Goal: Communication & Community: Ask a question

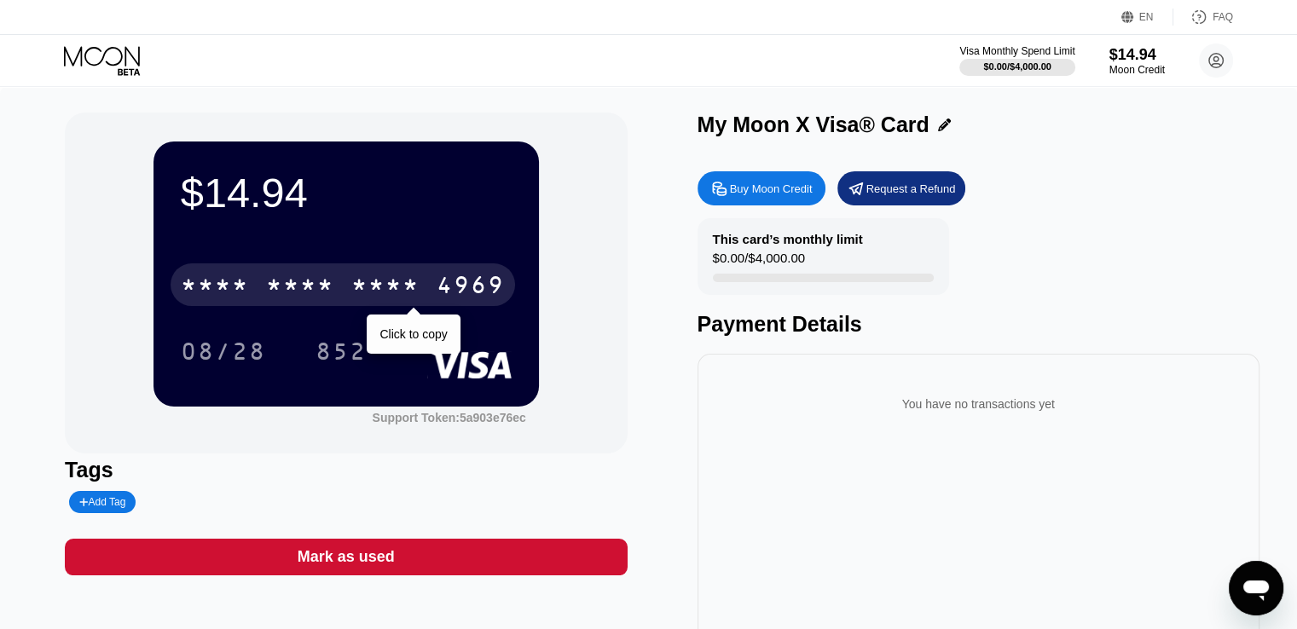
click at [298, 301] on div "* * * *" at bounding box center [300, 287] width 68 height 27
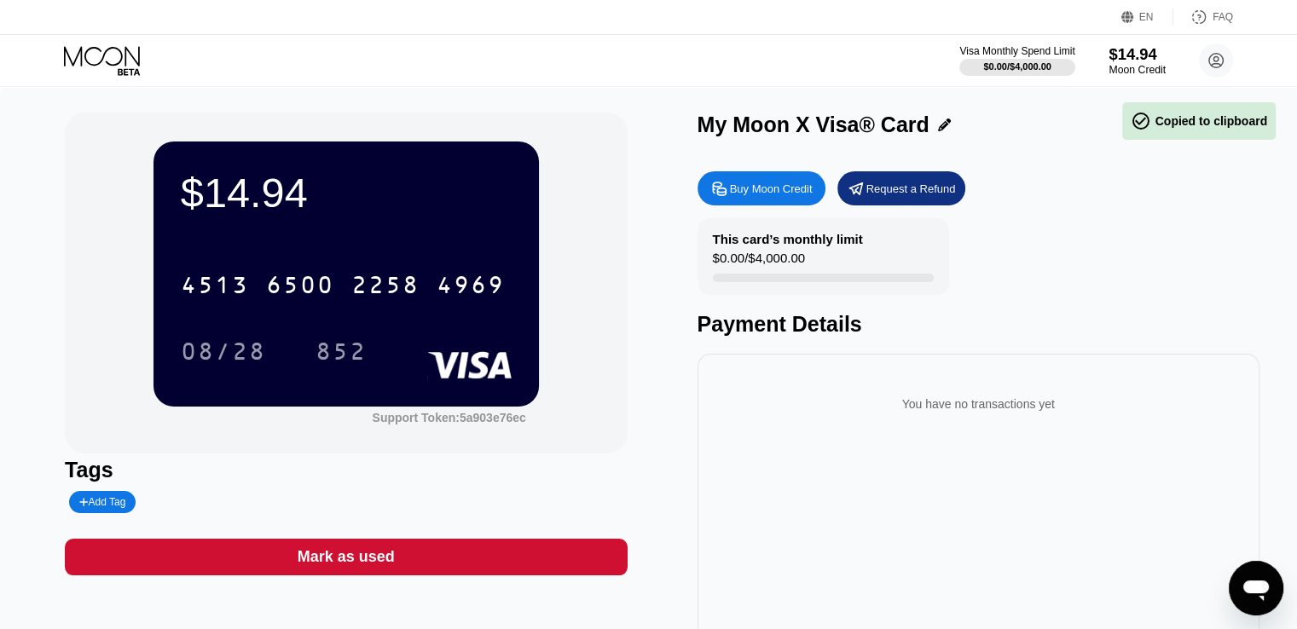
click at [1118, 66] on div "Moon Credit" at bounding box center [1137, 70] width 57 height 12
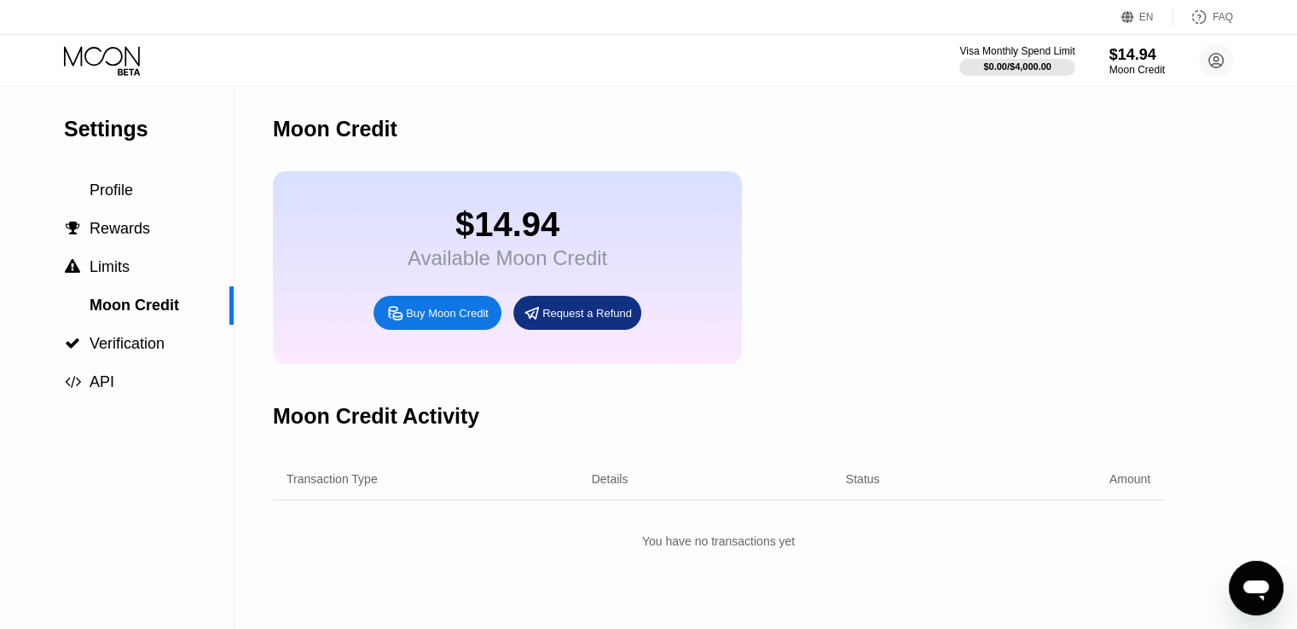
click at [505, 232] on div "$14.94" at bounding box center [508, 225] width 200 height 38
click at [122, 192] on span "Profile" at bounding box center [111, 190] width 43 height 17
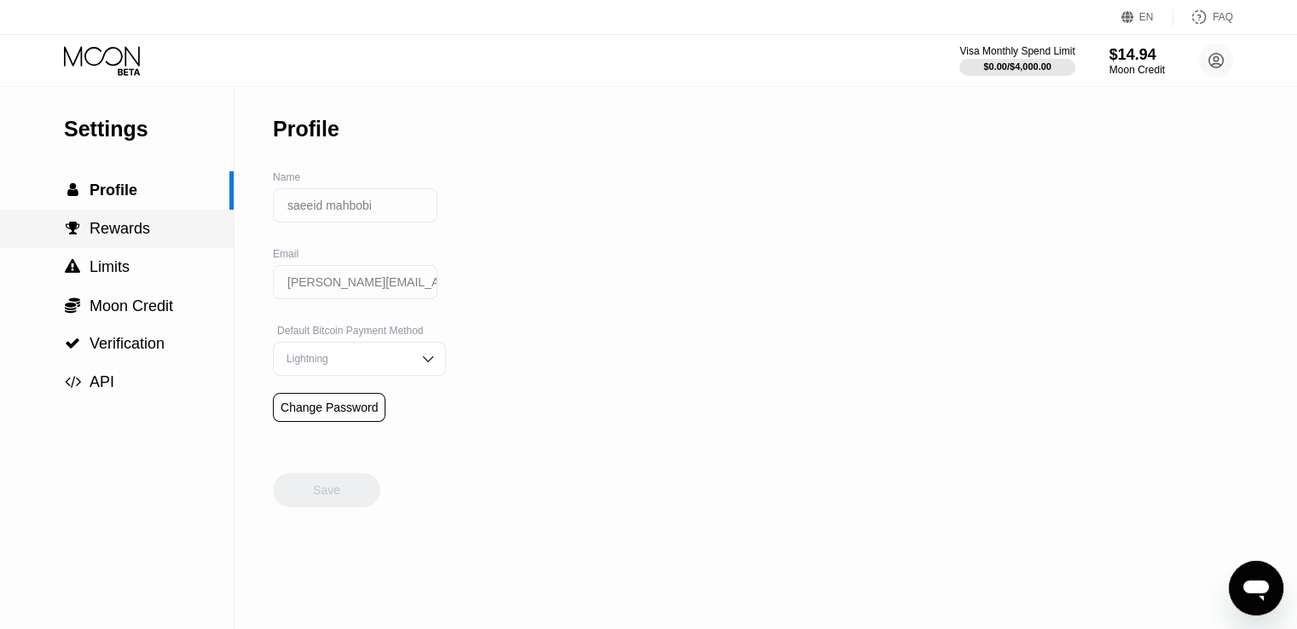
click at [104, 235] on span "Rewards" at bounding box center [120, 228] width 61 height 17
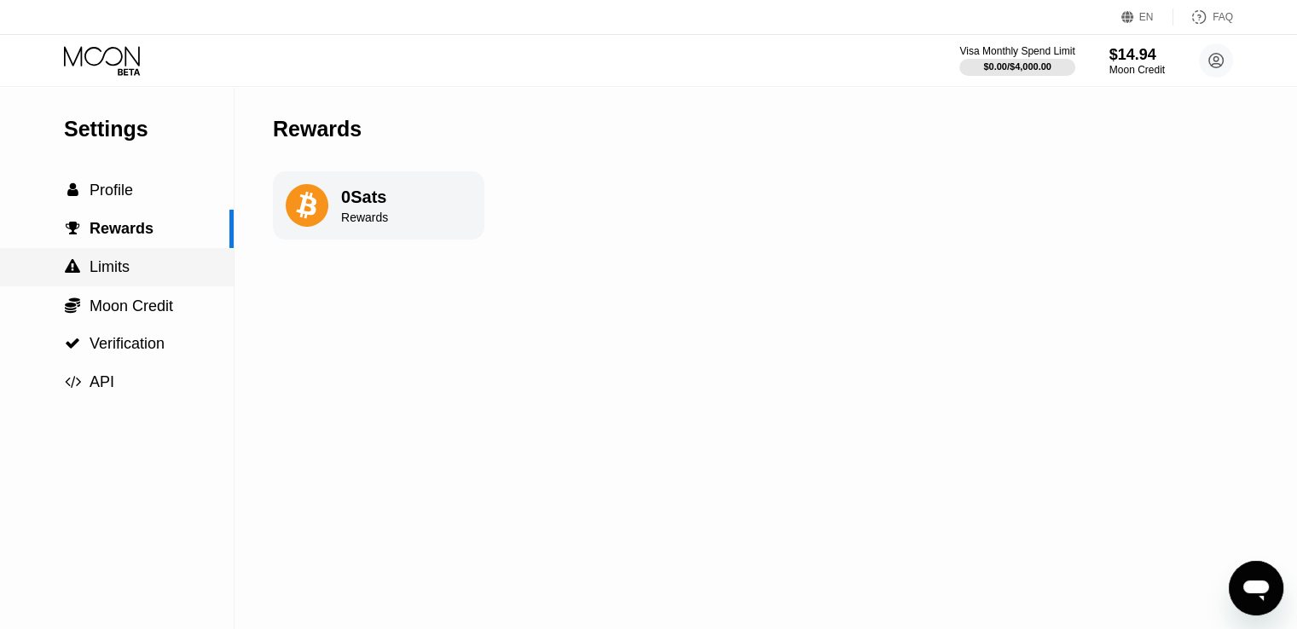
click at [108, 273] on span "Limits" at bounding box center [110, 266] width 40 height 17
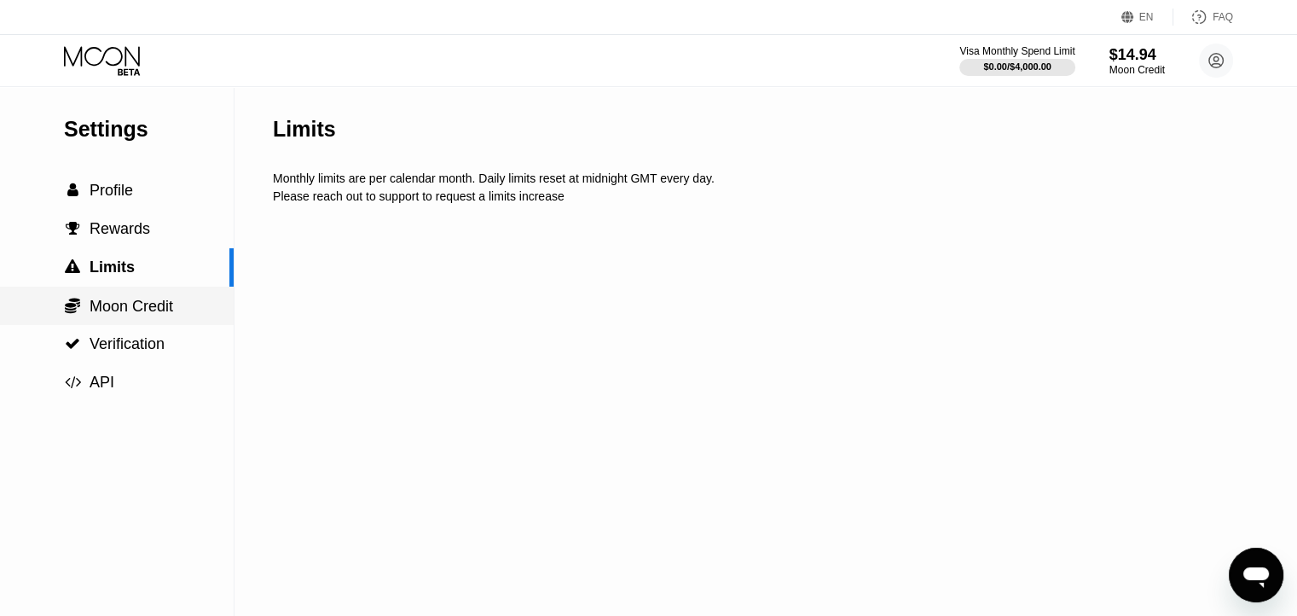
click at [97, 308] on span "Moon Credit" at bounding box center [132, 306] width 84 height 17
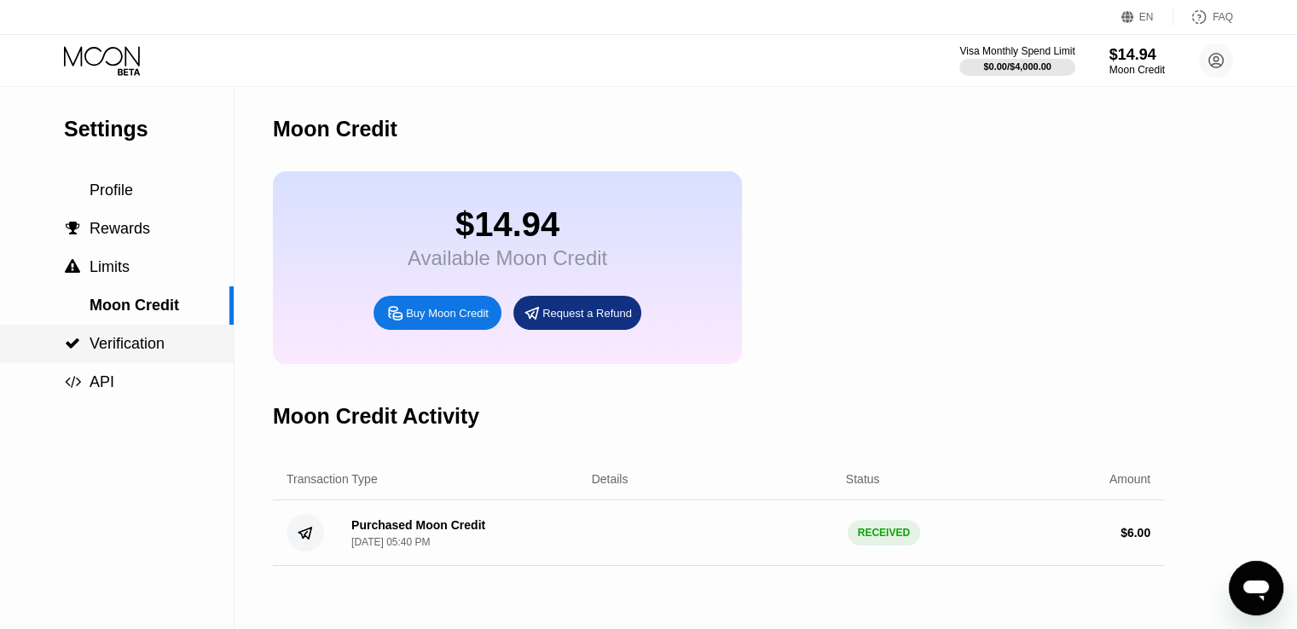
click at [126, 351] on span "Verification" at bounding box center [127, 343] width 75 height 17
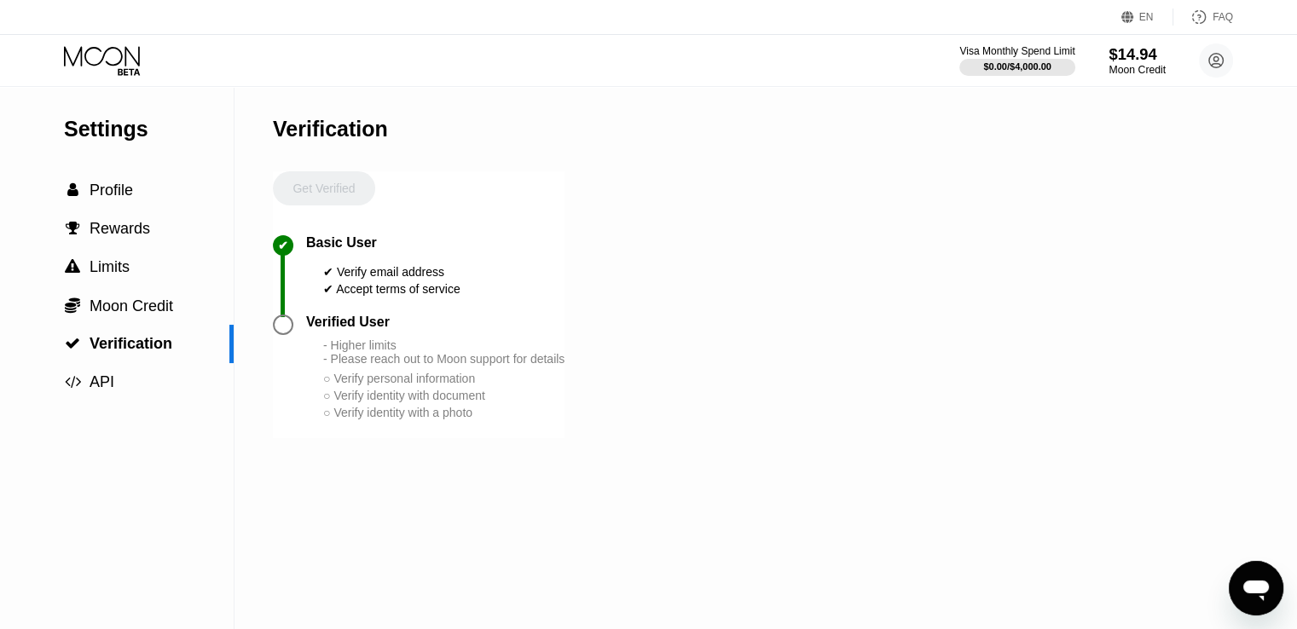
click at [1120, 67] on div "Moon Credit" at bounding box center [1137, 70] width 57 height 12
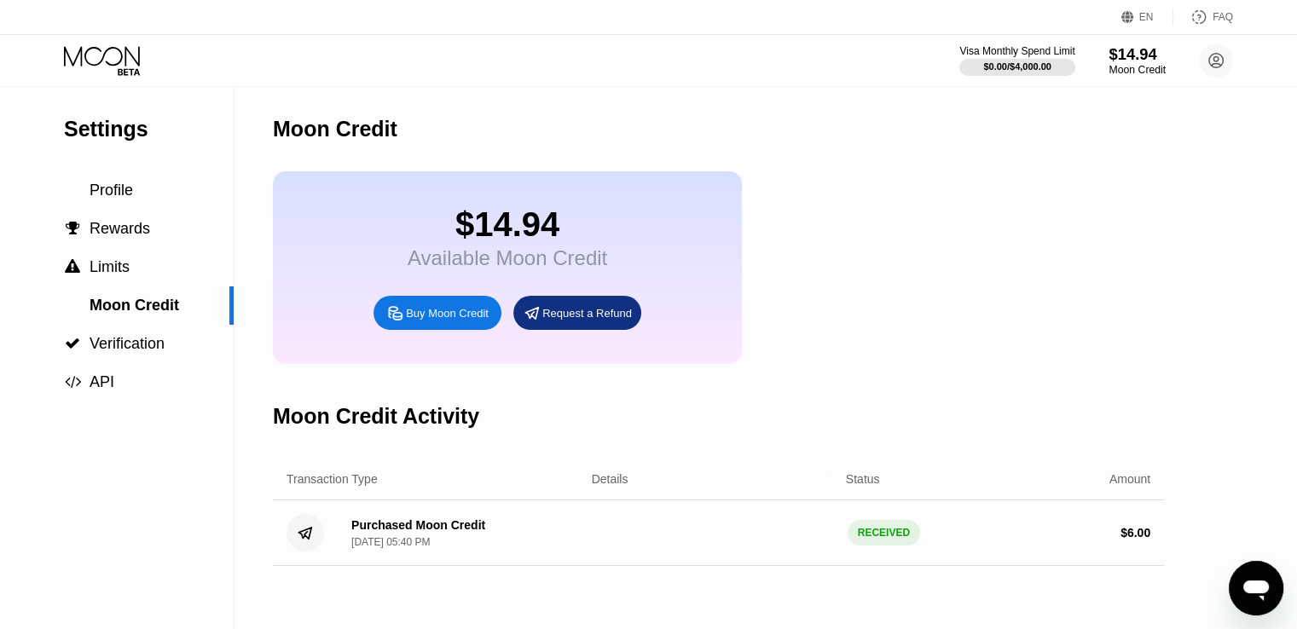
click at [1120, 67] on div "Moon Credit" at bounding box center [1137, 70] width 57 height 12
click at [339, 113] on div "Moon Credit" at bounding box center [718, 129] width 891 height 84
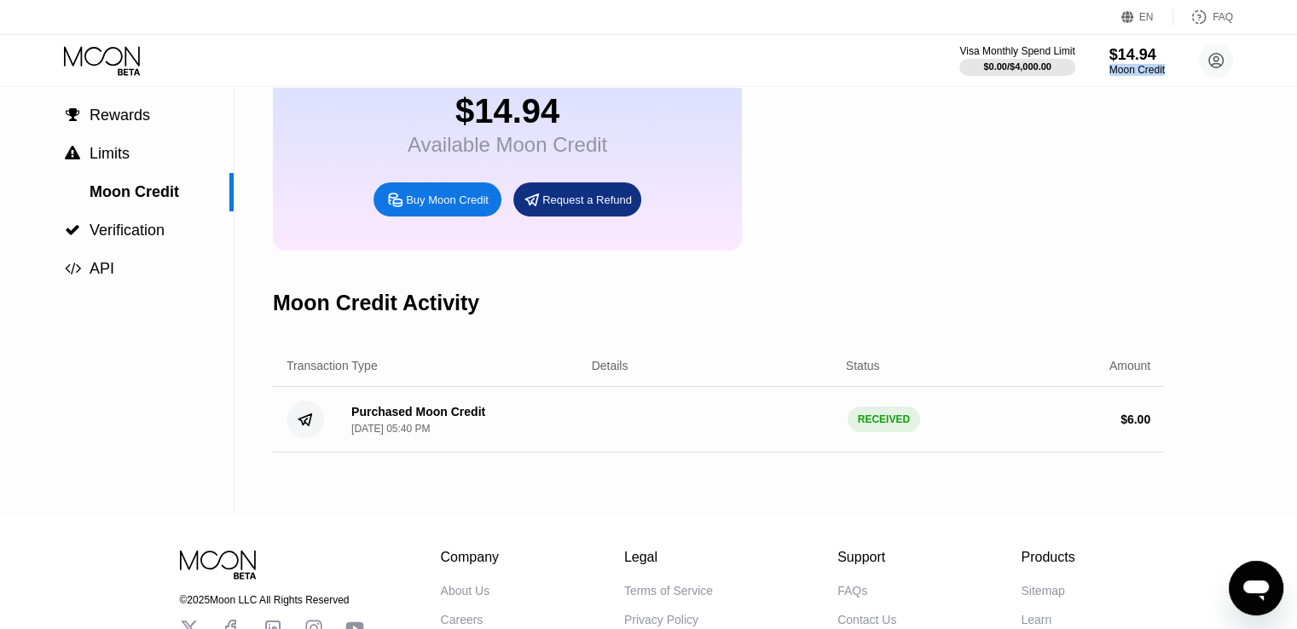
scroll to position [171, 0]
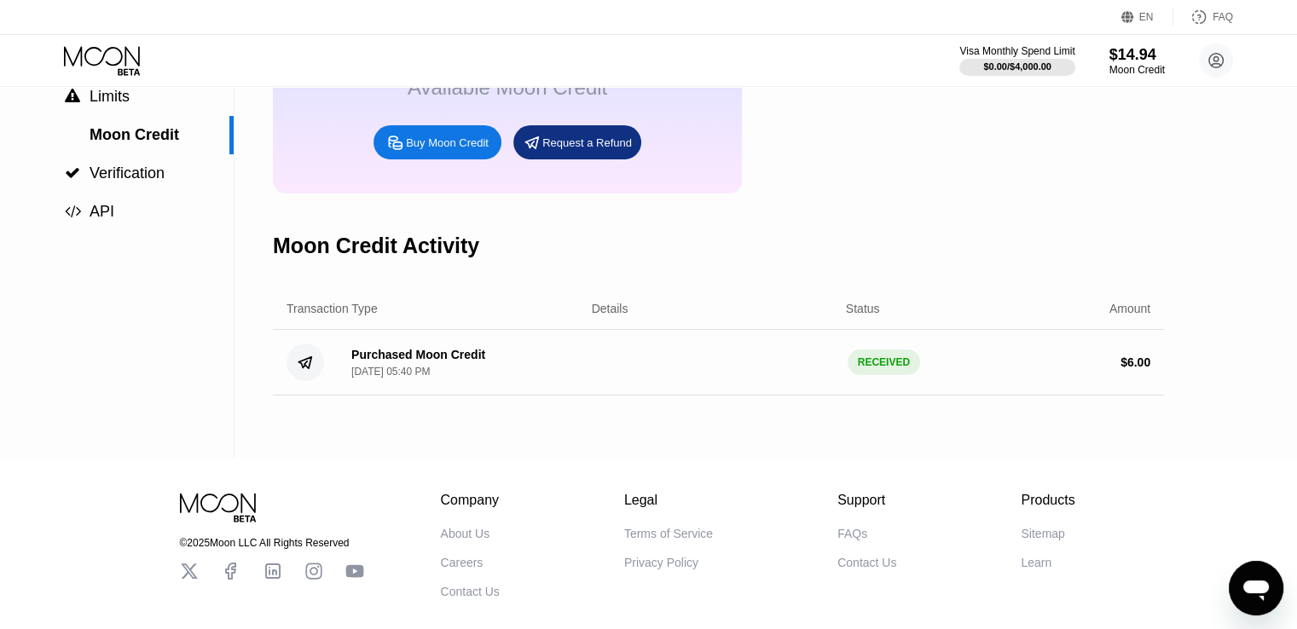
click at [314, 258] on div "Moon Credit Activity" at bounding box center [376, 246] width 206 height 25
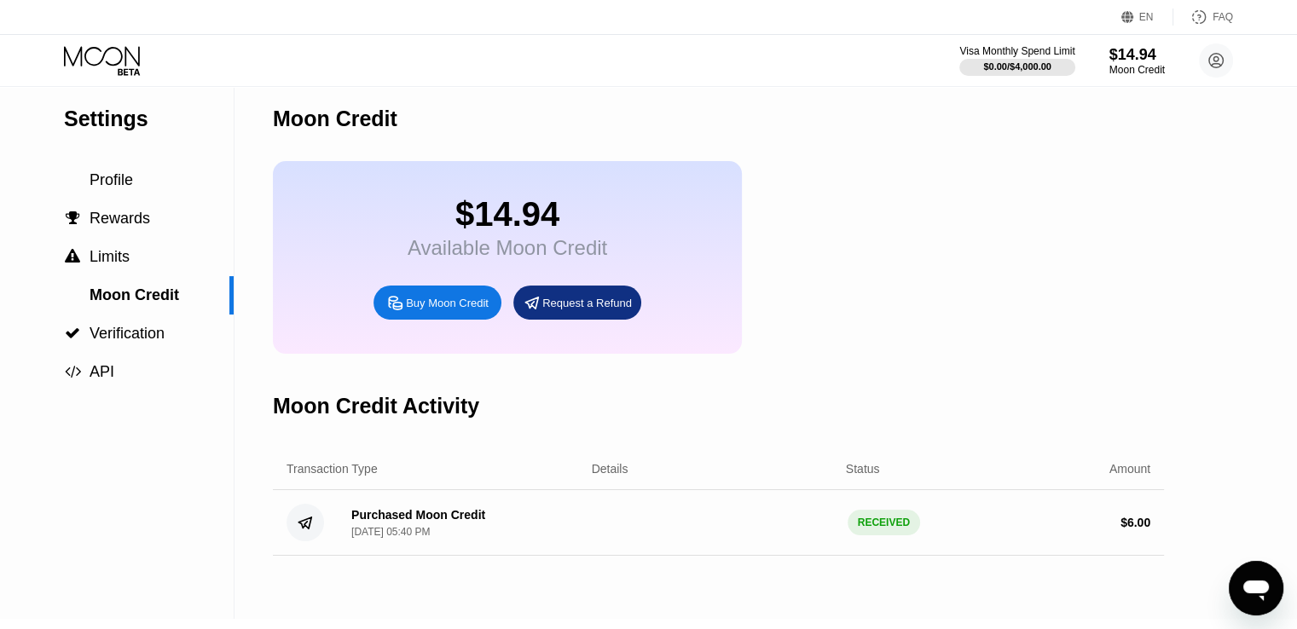
scroll to position [0, 0]
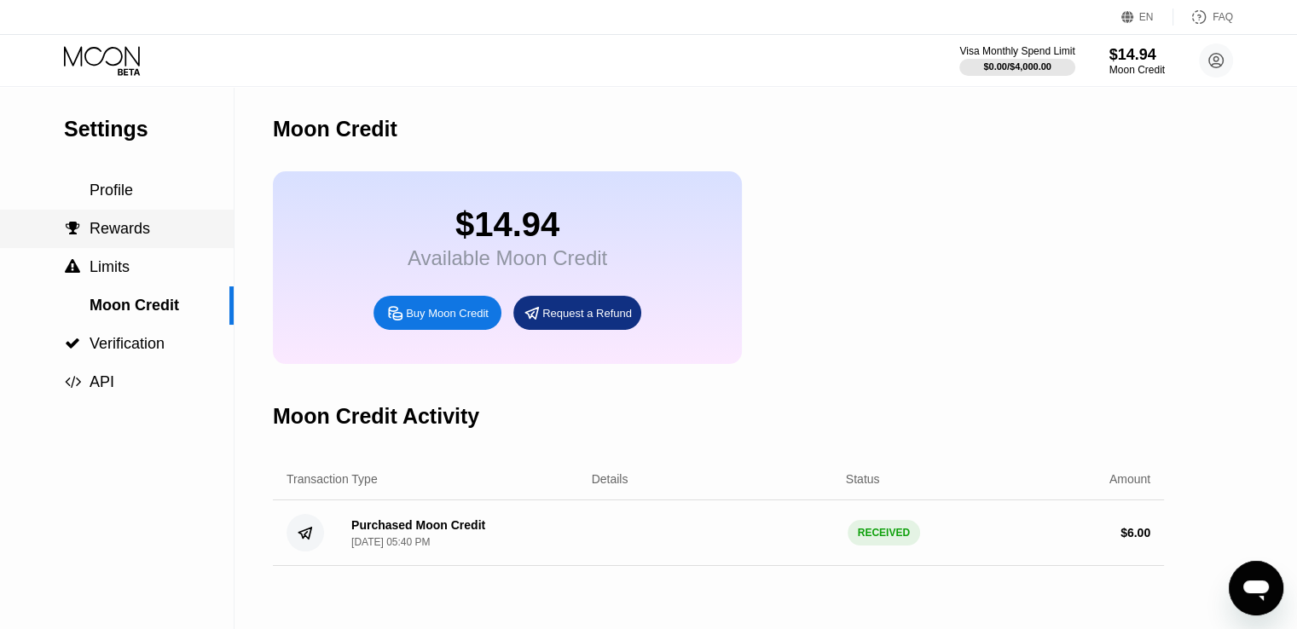
click at [116, 237] on span "Rewards" at bounding box center [120, 228] width 61 height 17
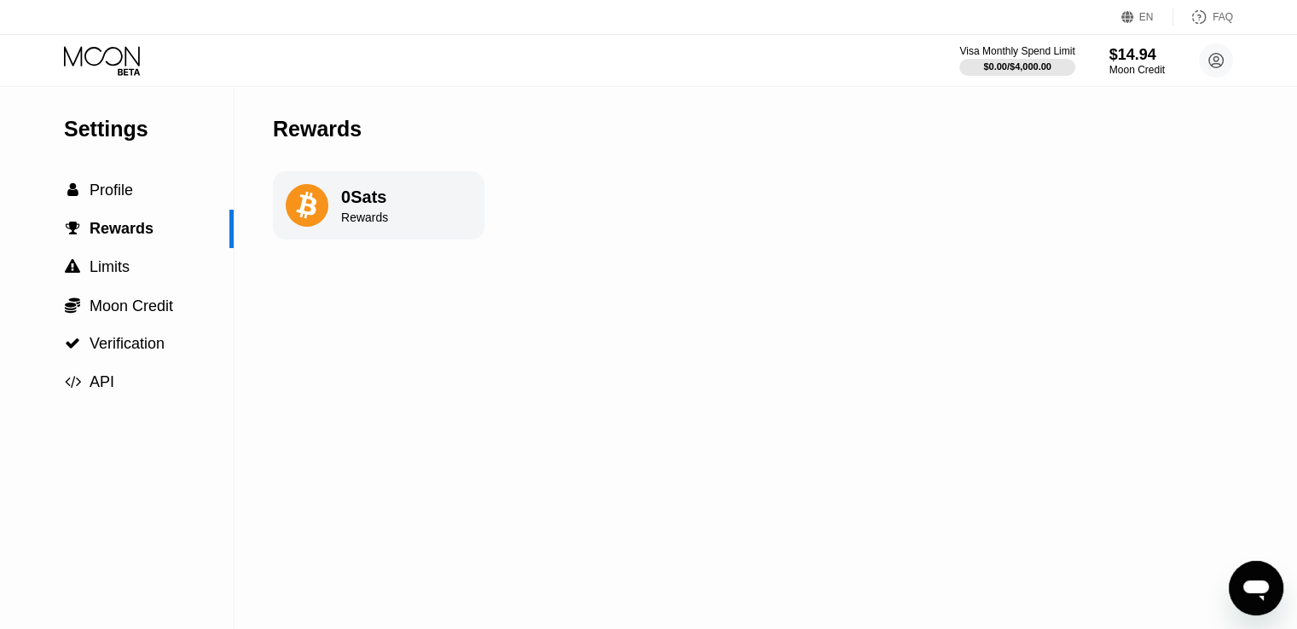
click at [356, 224] on div "Rewards" at bounding box center [364, 218] width 47 height 14
click at [89, 276] on div " Limits" at bounding box center [97, 267] width 66 height 18
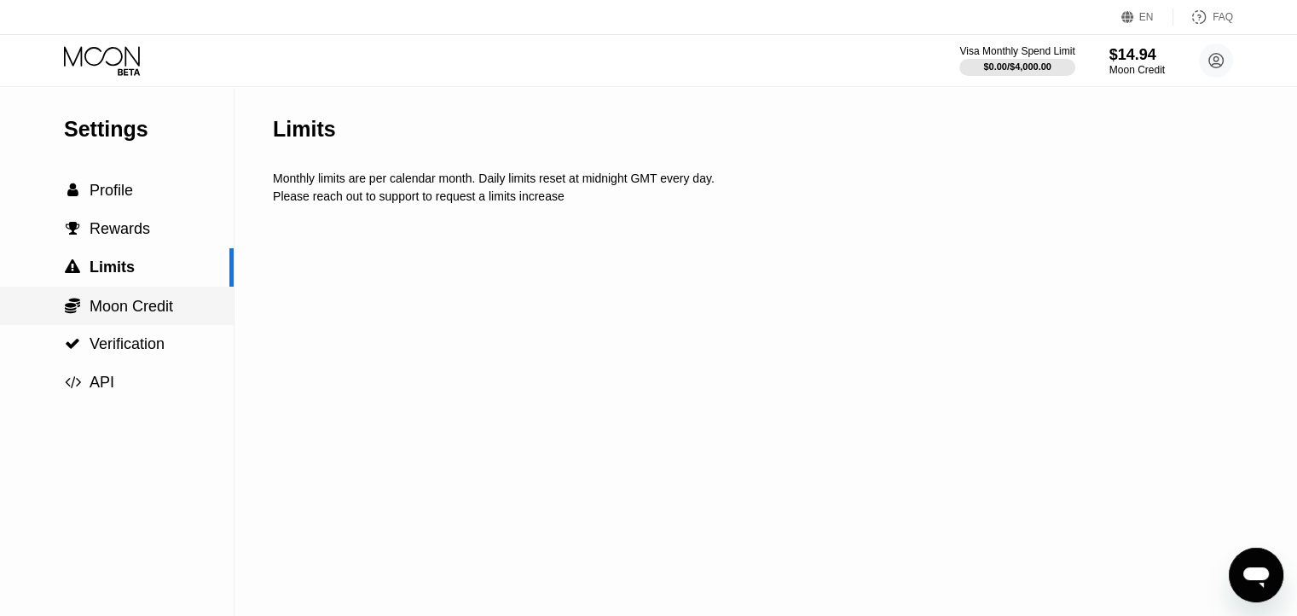
click at [110, 298] on div " Moon Credit" at bounding box center [117, 306] width 234 height 38
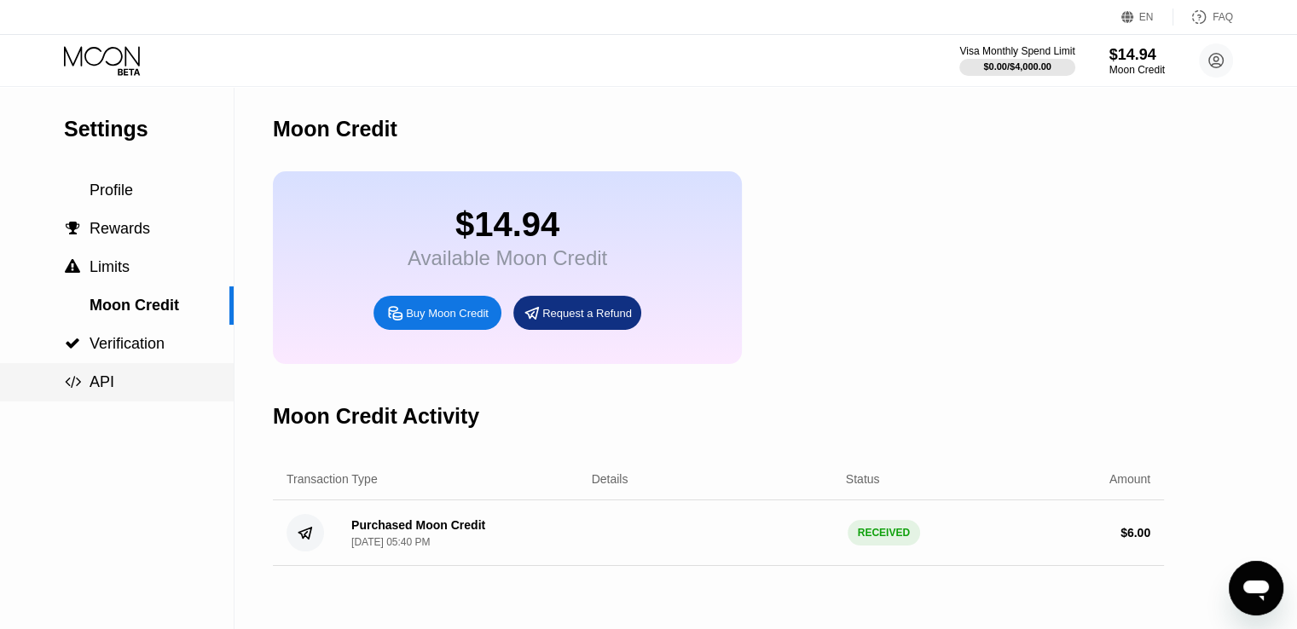
click at [107, 384] on span "API" at bounding box center [102, 382] width 25 height 17
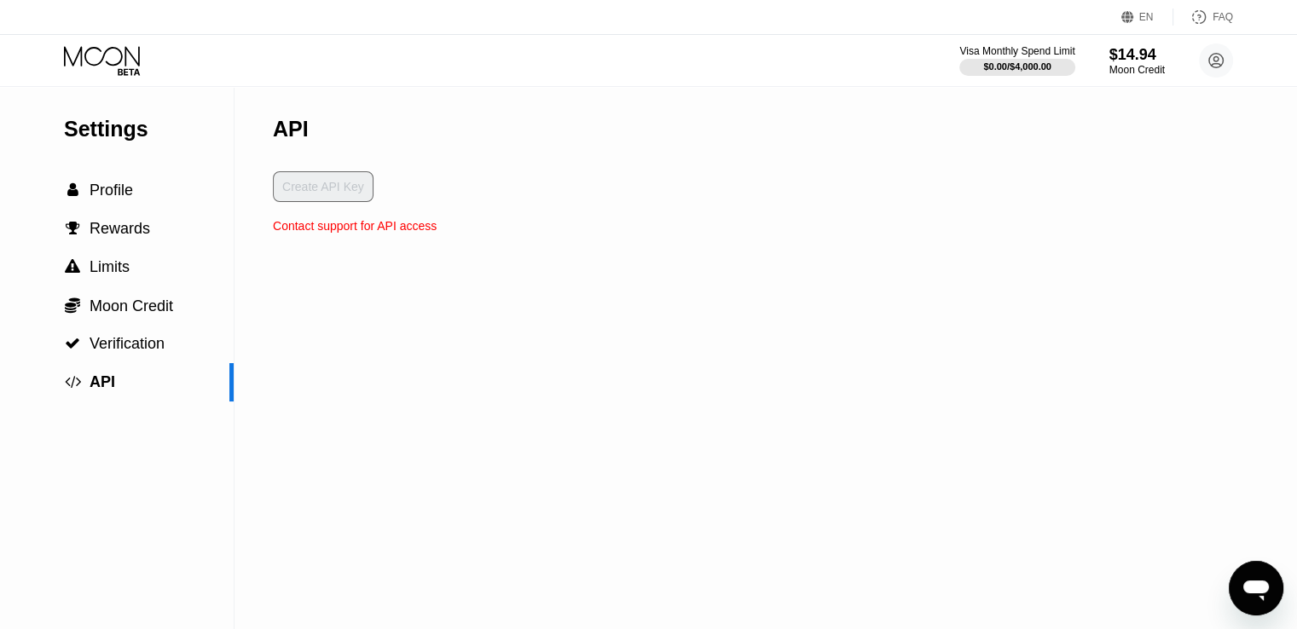
drag, startPoint x: 117, startPoint y: 118, endPoint x: 115, endPoint y: 127, distance: 9.5
click at [118, 122] on div "Settings" at bounding box center [149, 129] width 170 height 25
click at [113, 134] on div "Settings" at bounding box center [149, 129] width 170 height 25
click at [1220, 67] on circle at bounding box center [1216, 60] width 34 height 34
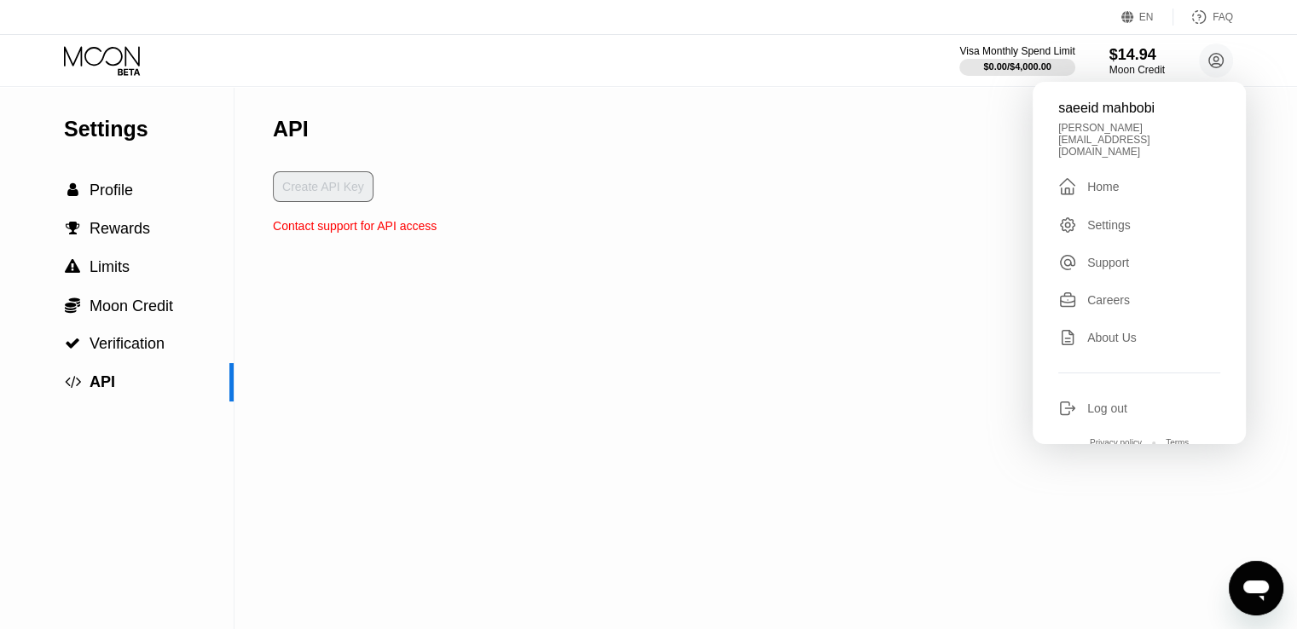
click at [1099, 180] on div "Home" at bounding box center [1103, 187] width 32 height 14
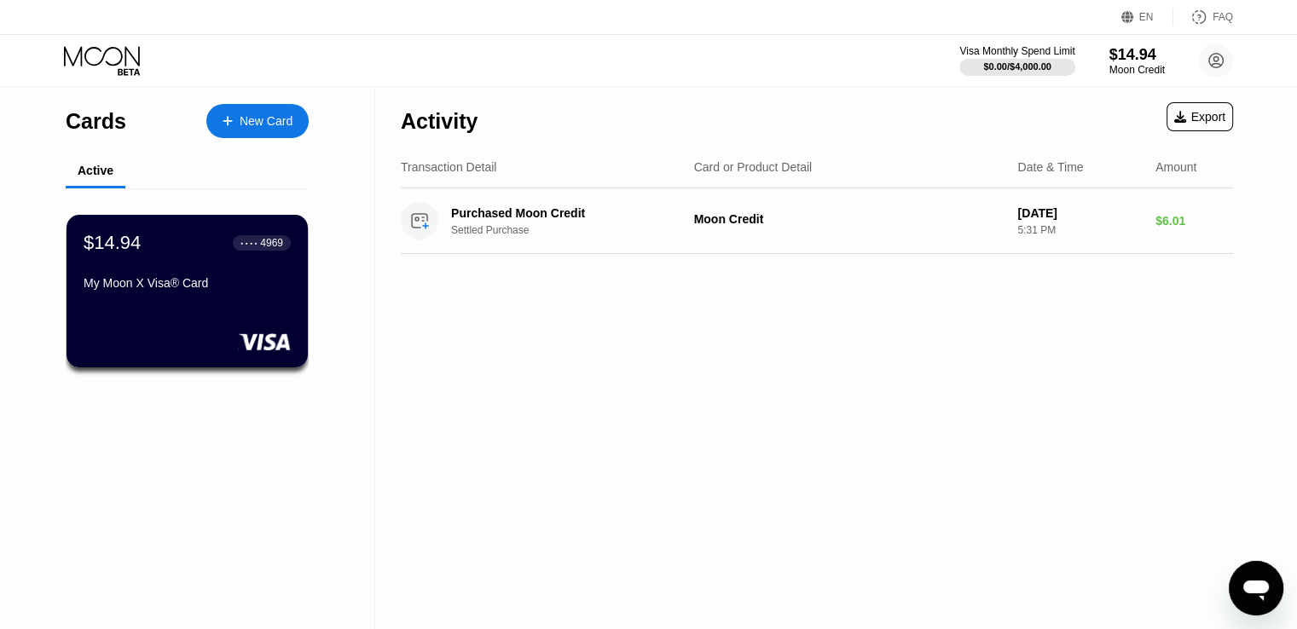
click at [1245, 589] on icon "Open messaging window" at bounding box center [1256, 591] width 26 height 20
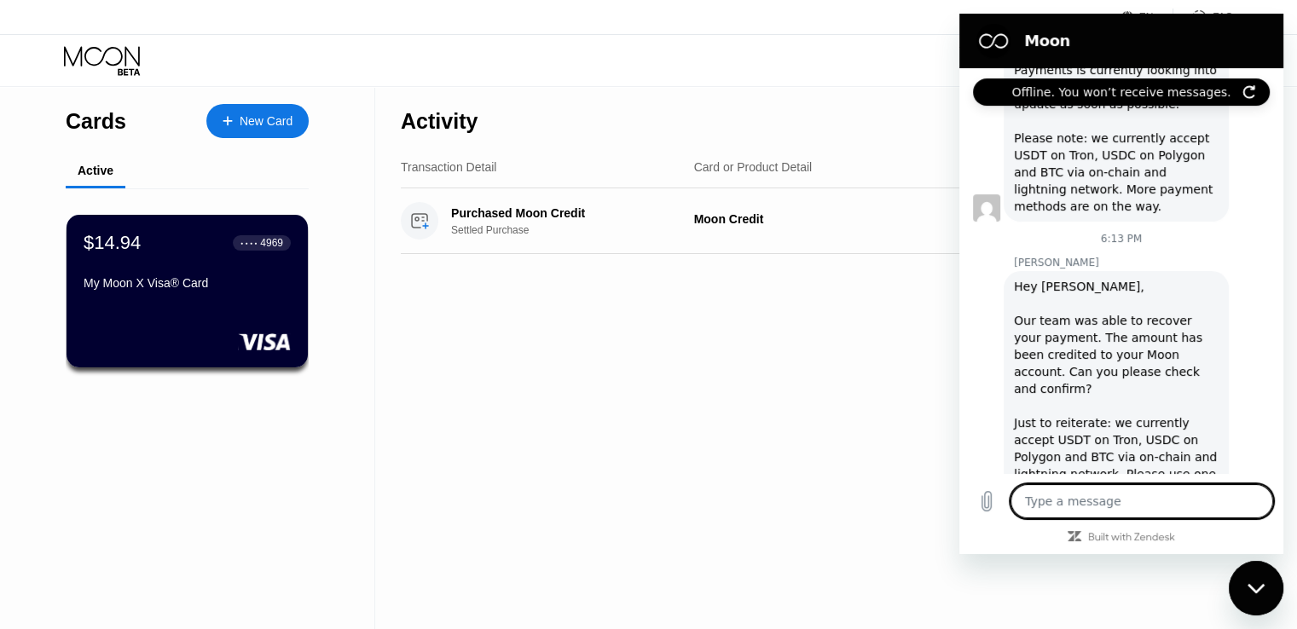
scroll to position [1410, 0]
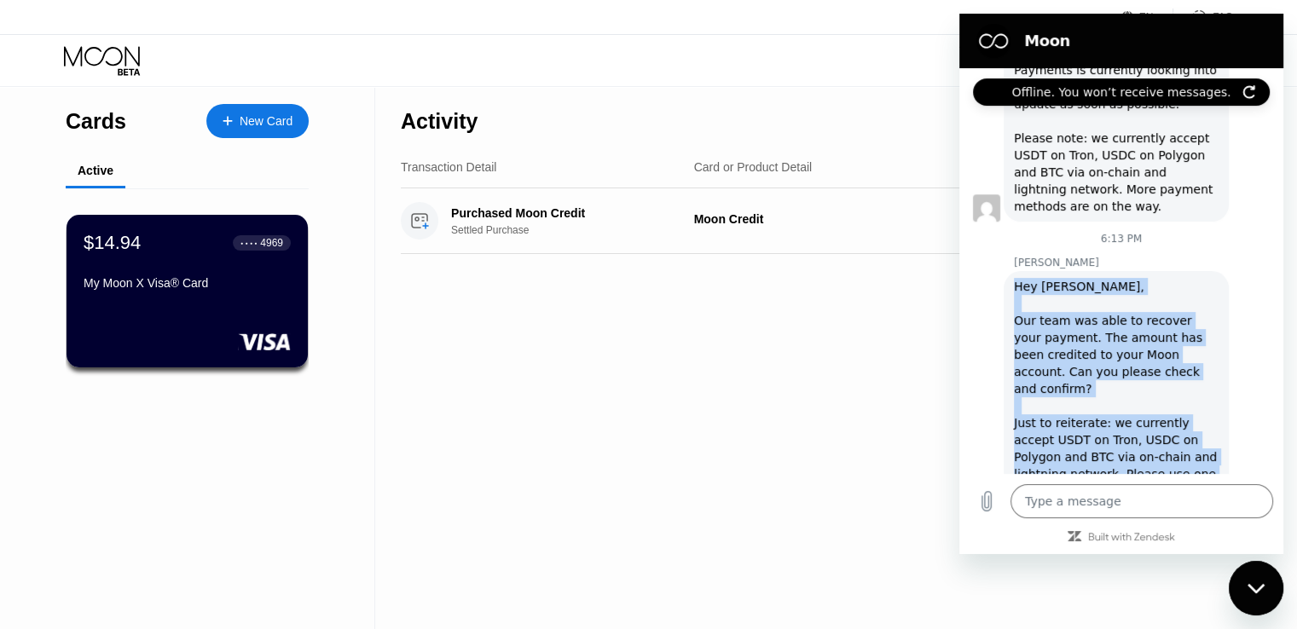
drag, startPoint x: 1016, startPoint y: 256, endPoint x: 1213, endPoint y: 447, distance: 275.0
click at [1213, 447] on div "[PERSON_NAME] says: Hey [PERSON_NAME], Our team was able to recover your paymen…" at bounding box center [1128, 396] width 310 height 254
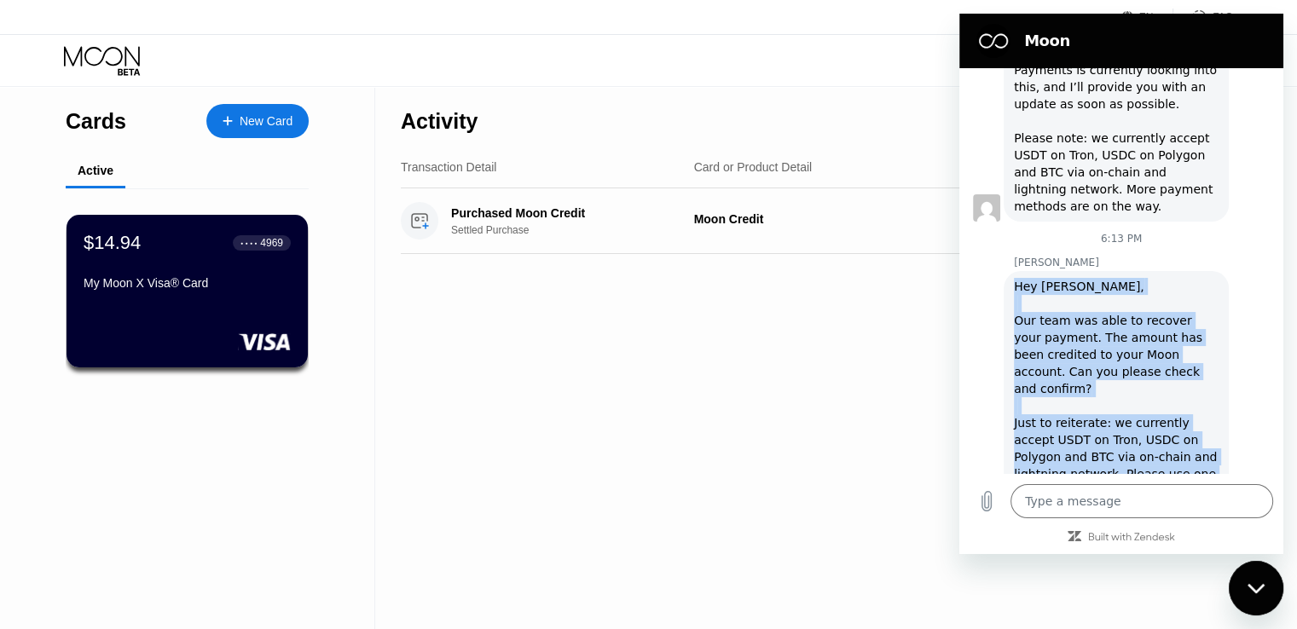
copy div "Hey [PERSON_NAME], Our team was able to recover your payment. The amount has be…"
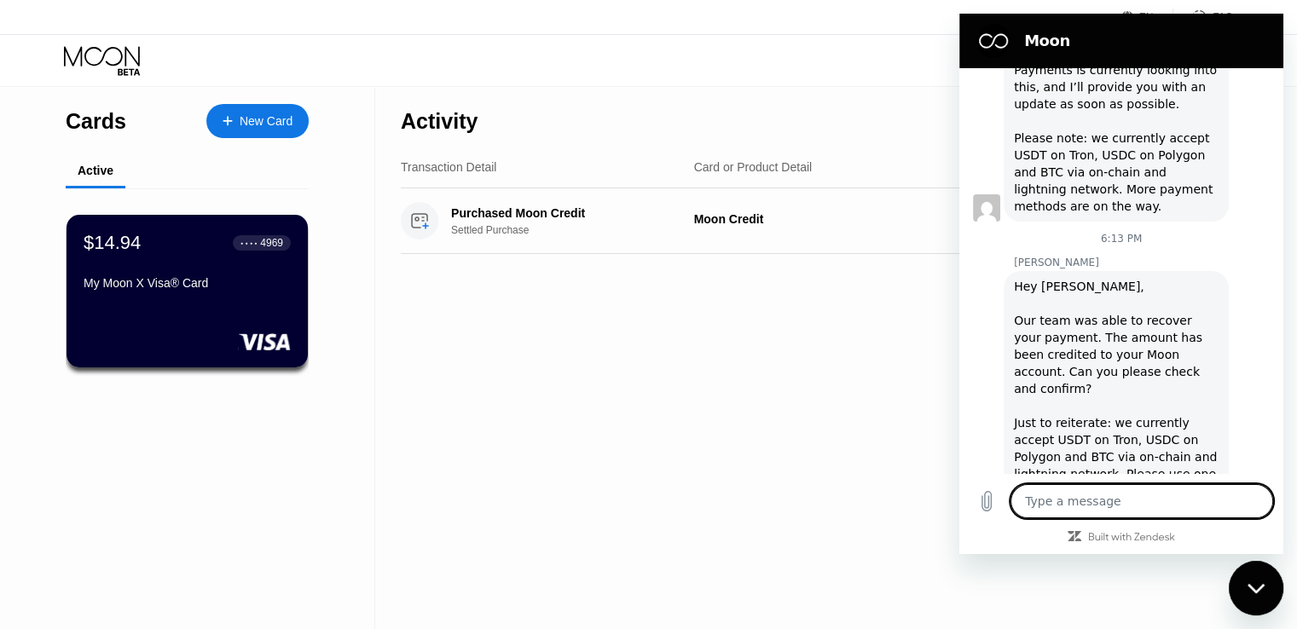
paste textarea "Dear [PERSON_NAME]/[PERSON_NAME], I would like to sincerely express my gratitud…"
type textarea "Dear [PERSON_NAME]/[PERSON_NAME], I would like to sincerely express my gratitud…"
type textarea "x"
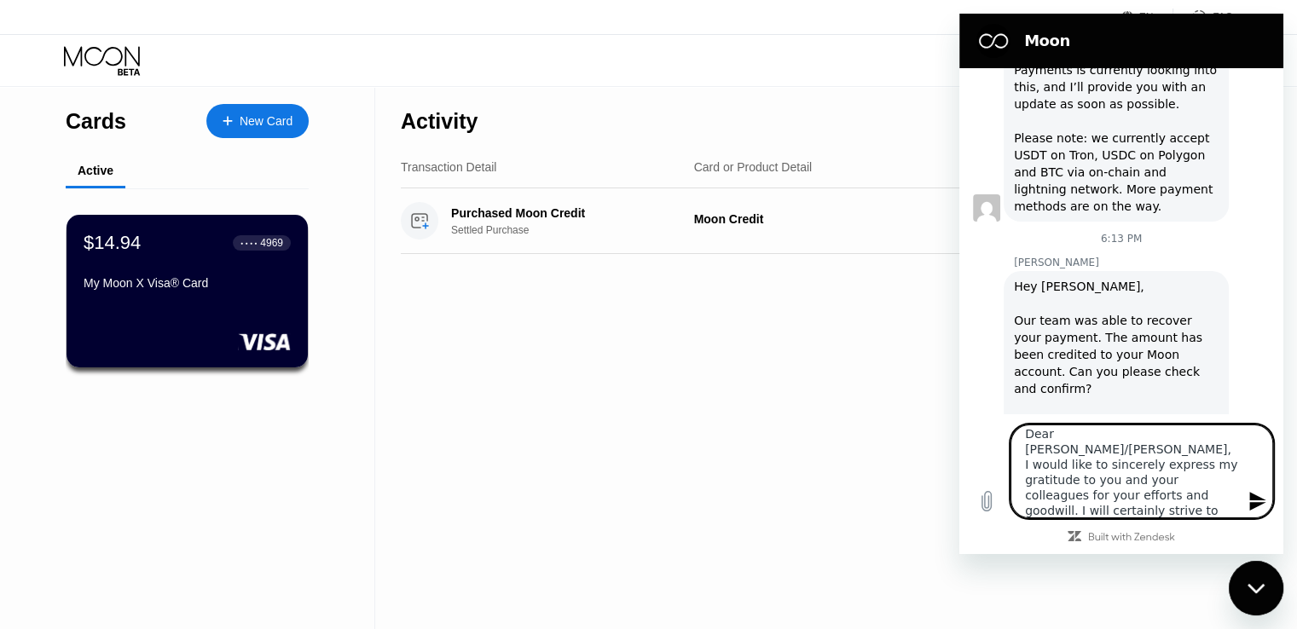
type textarea "Dear [PERSON_NAME]/[PERSON_NAME], I would like to sincerely express my gratitud…"
click at [1260, 497] on icon "Send message" at bounding box center [1257, 501] width 16 height 19
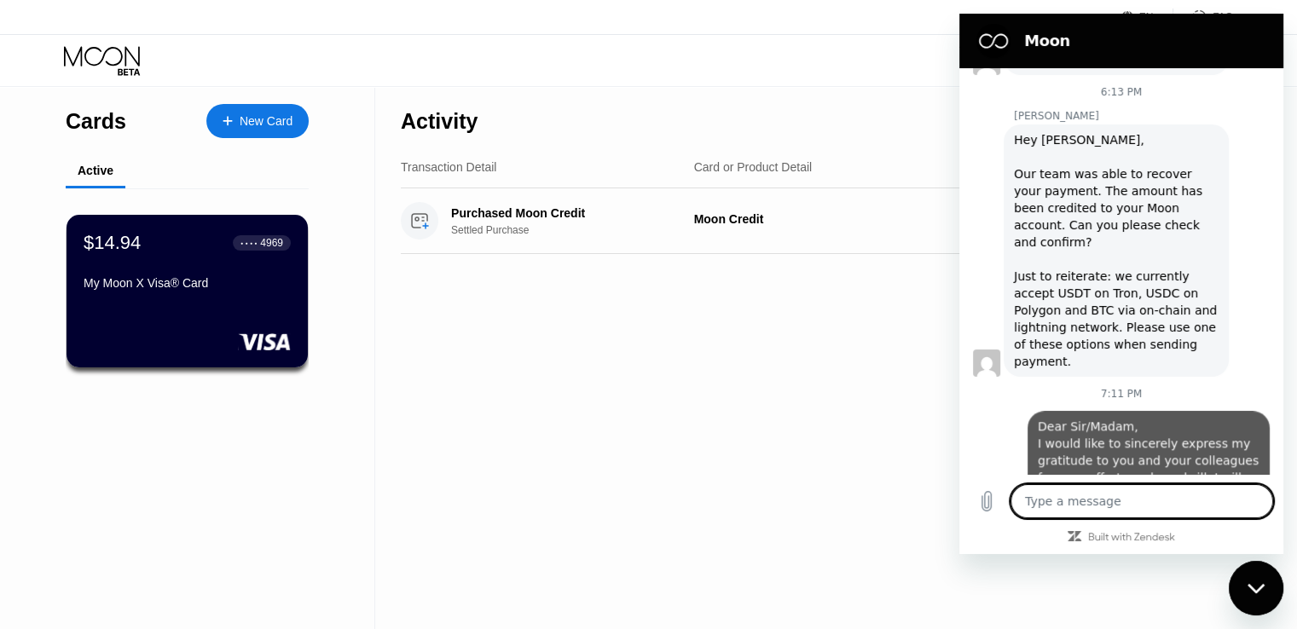
scroll to position [1561, 0]
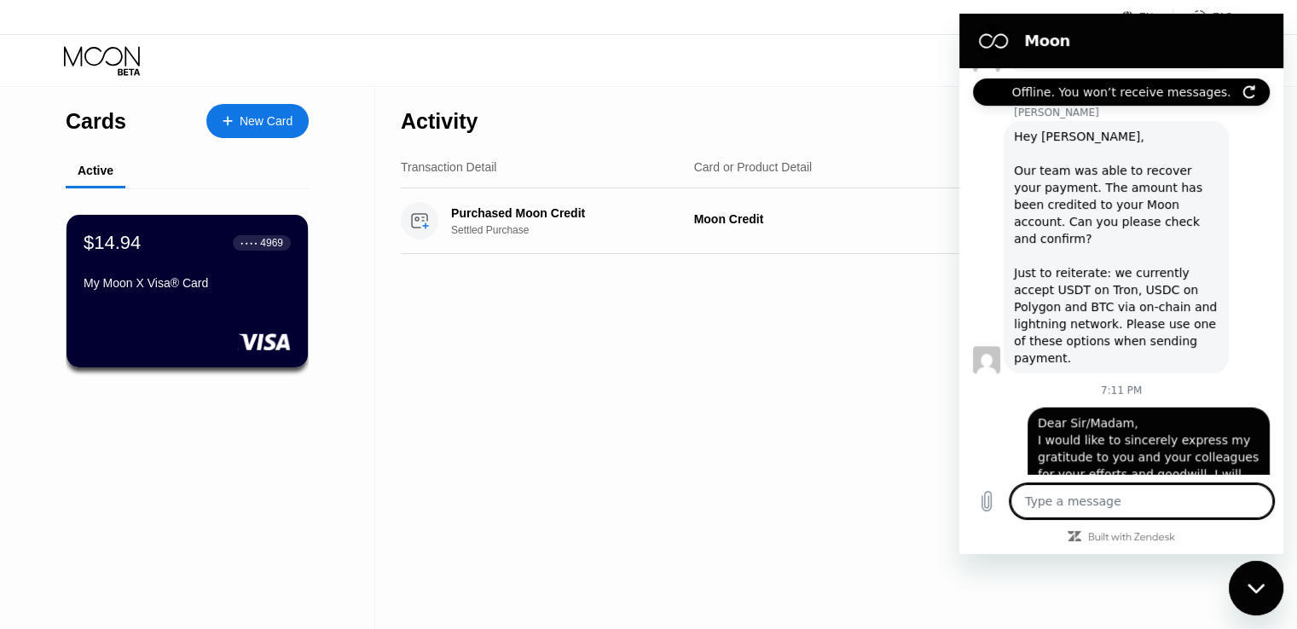
click at [918, 405] on div "Activity Export Transaction Detail Card or Product Detail Date & Time Amount Pu…" at bounding box center [816, 358] width 883 height 542
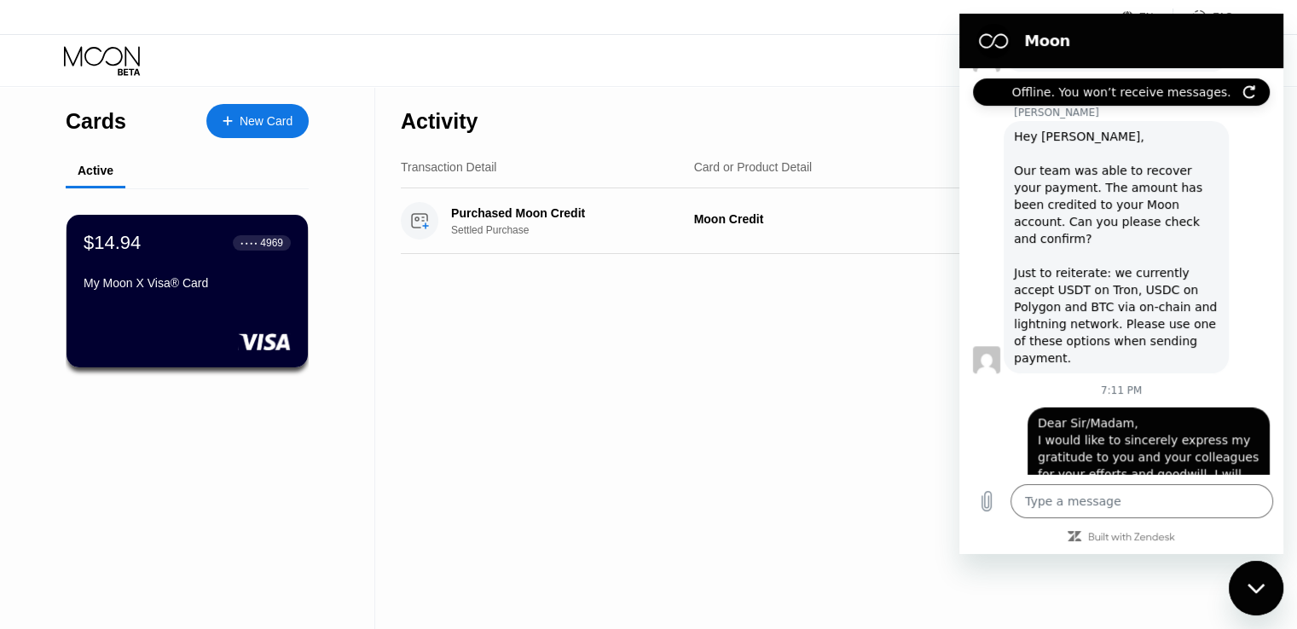
click at [1259, 594] on div "Close messaging window" at bounding box center [1256, 588] width 51 height 51
type textarea "x"
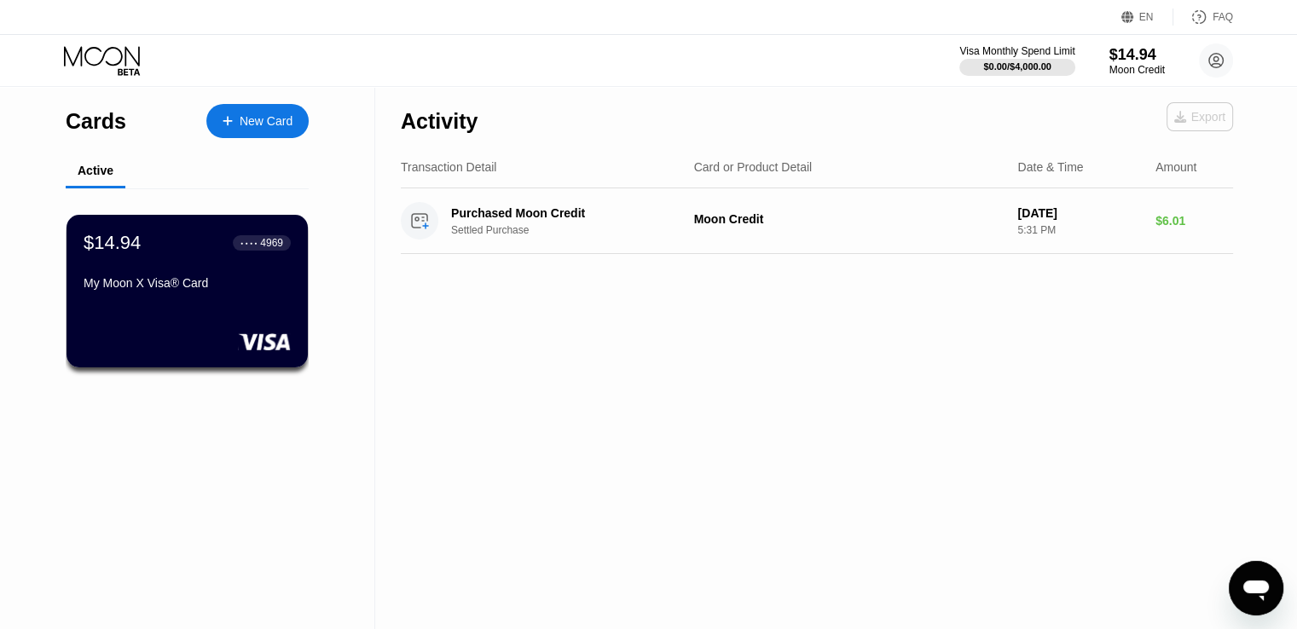
click at [1213, 121] on div "Export" at bounding box center [1199, 117] width 51 height 14
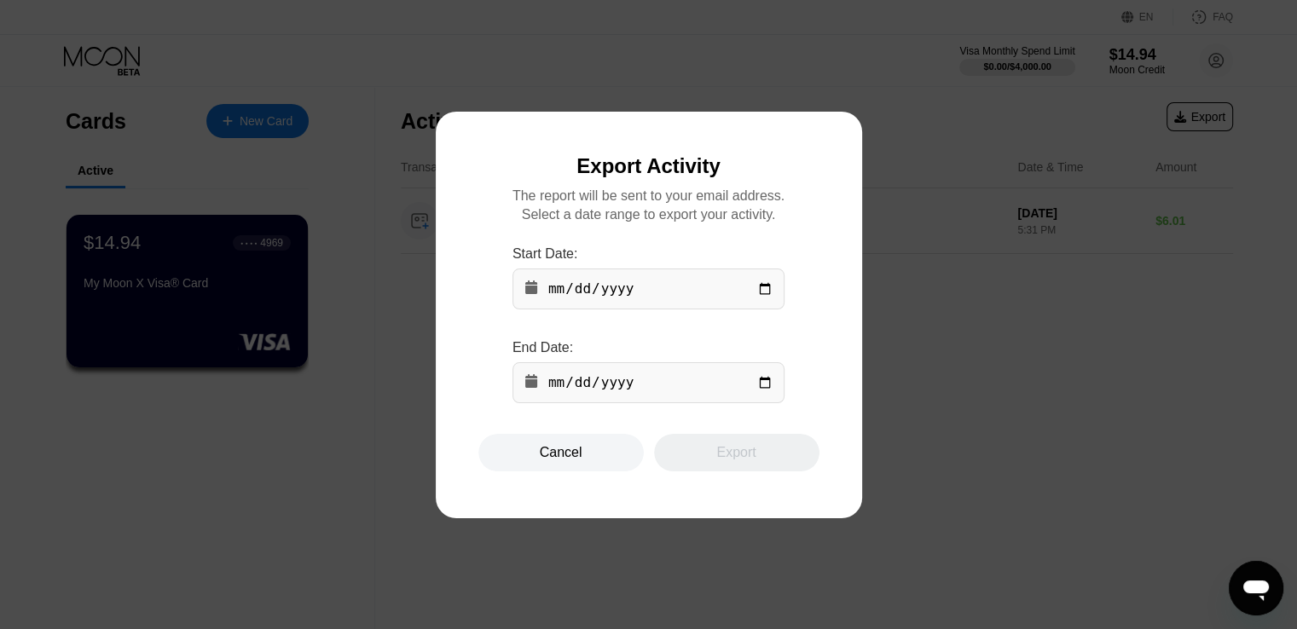
click at [557, 452] on div "Cancel" at bounding box center [561, 452] width 43 height 17
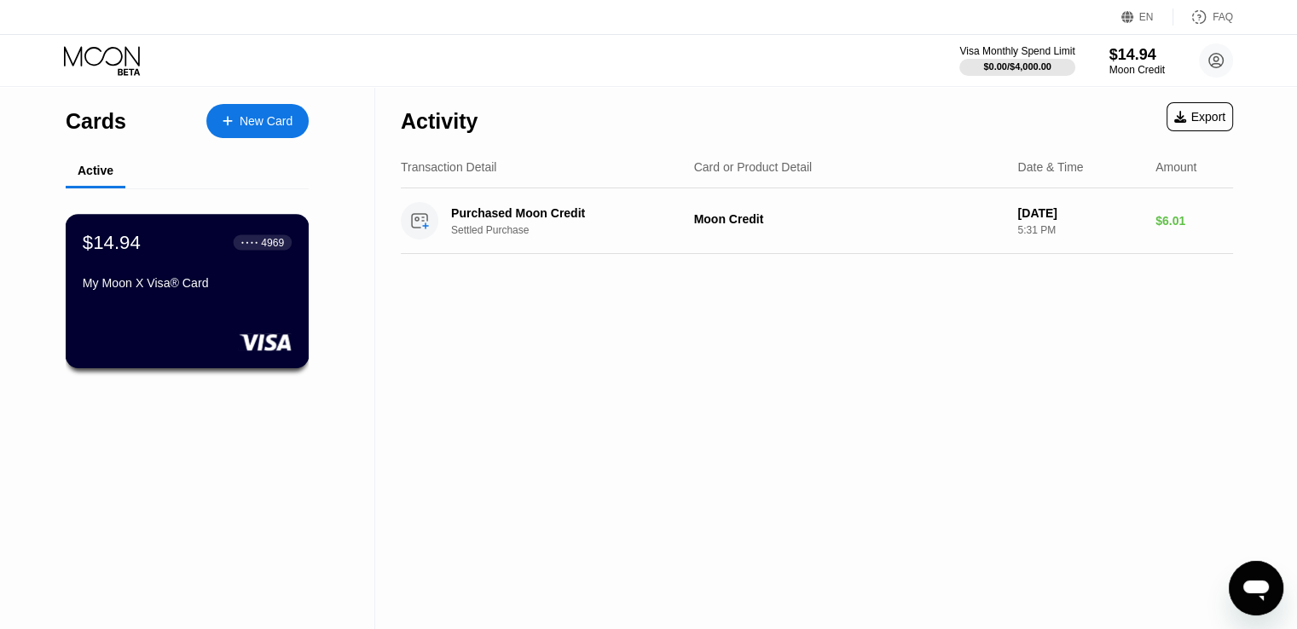
click at [174, 321] on div "$14.94 ● ● ● ● 4969 My Moon X Visa® Card" at bounding box center [188, 291] width 244 height 154
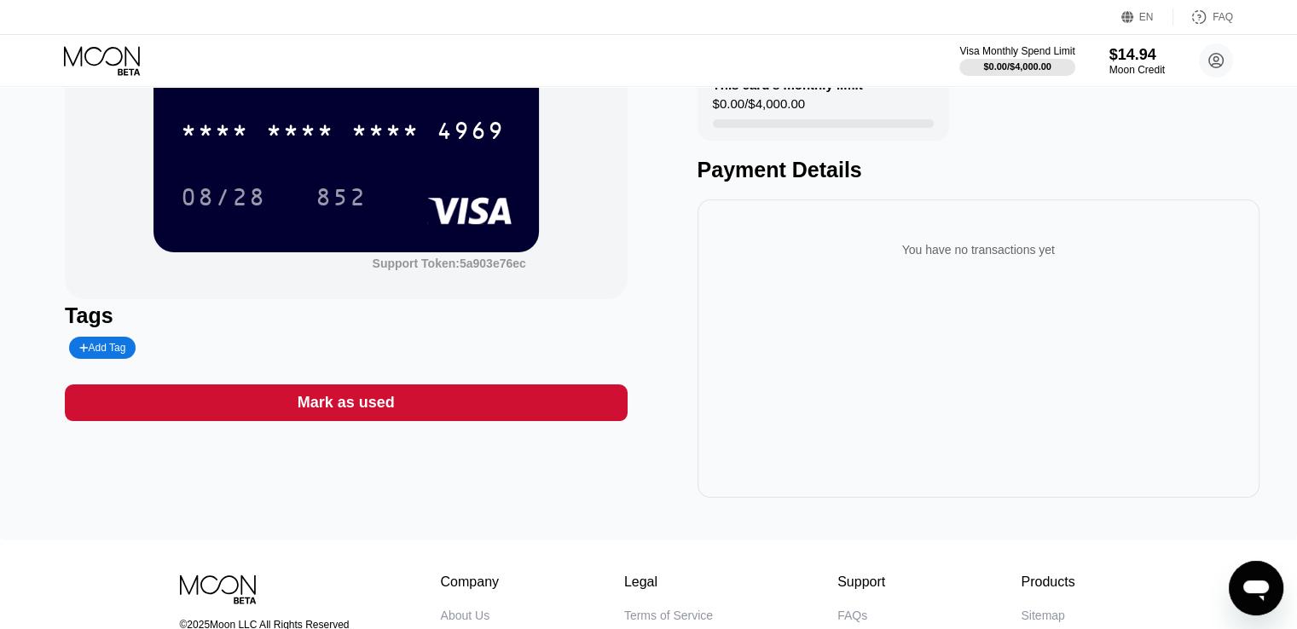
scroll to position [171, 0]
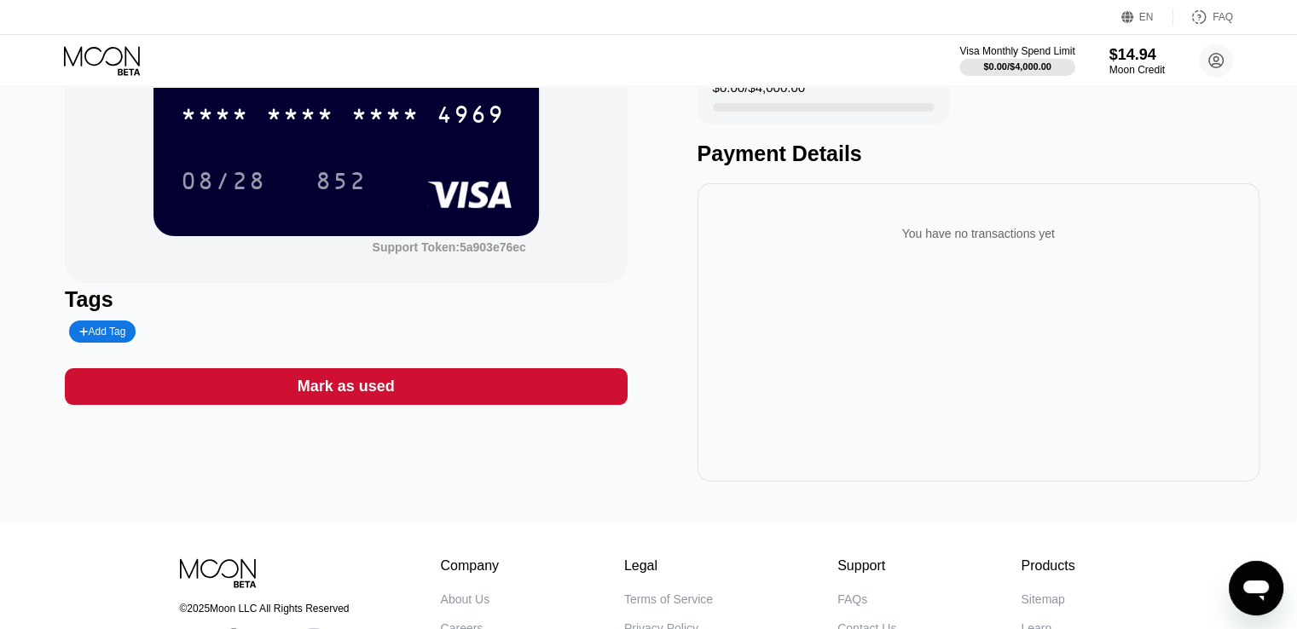
click at [1257, 573] on icon "Open messaging window" at bounding box center [1256, 588] width 31 height 31
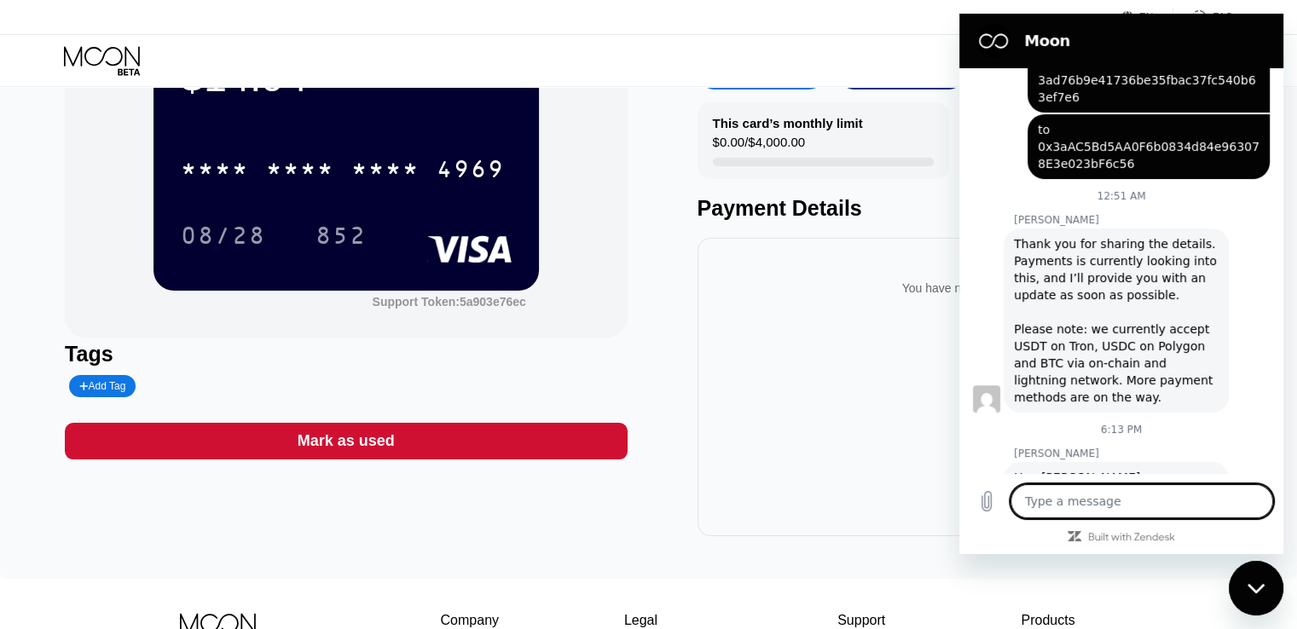
scroll to position [0, 0]
